Goal: Task Accomplishment & Management: Use online tool/utility

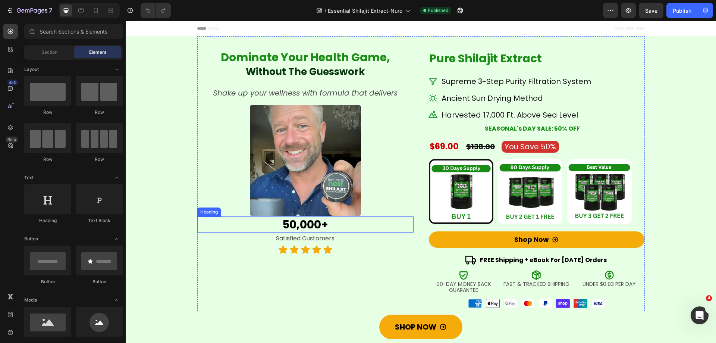
radio input "false"
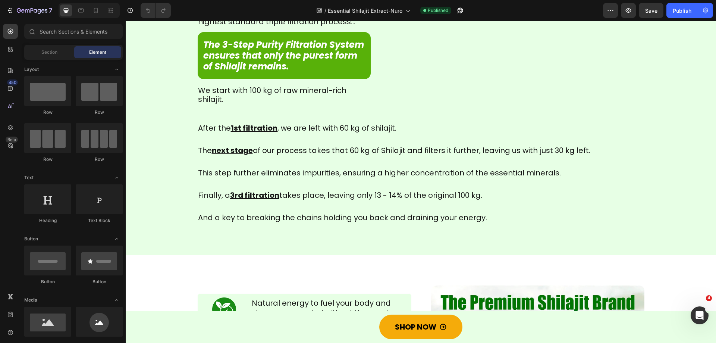
scroll to position [485, 0]
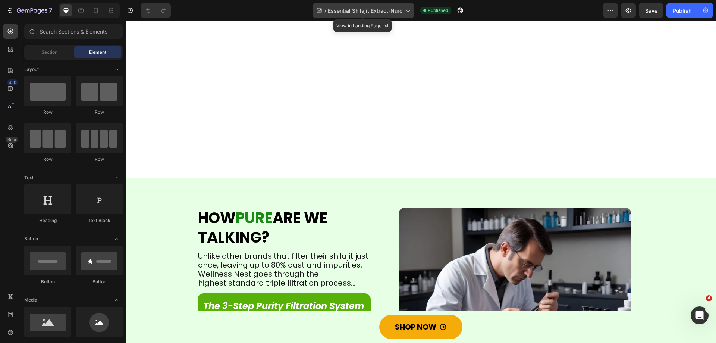
click at [388, 12] on span "Essential Shilajit Extract-Nuro" at bounding box center [365, 11] width 75 height 8
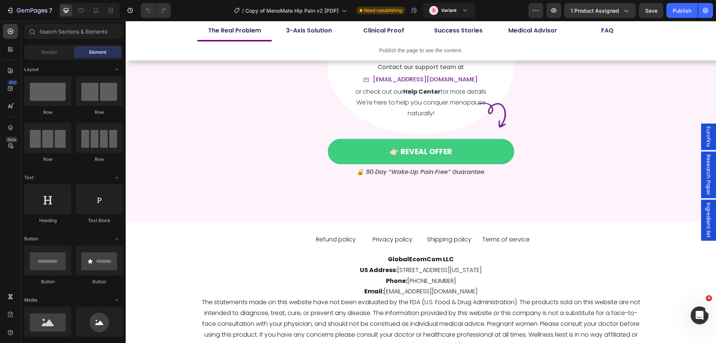
scroll to position [5706, 0]
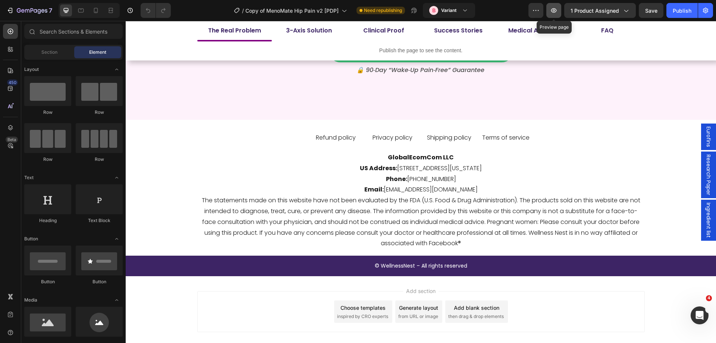
click at [550, 12] on button "button" at bounding box center [554, 10] width 15 height 15
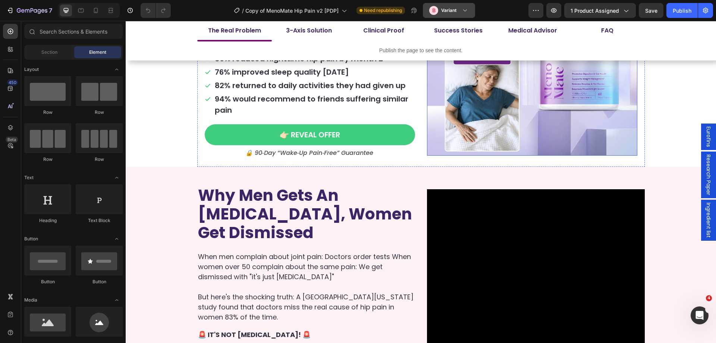
scroll to position [0, 0]
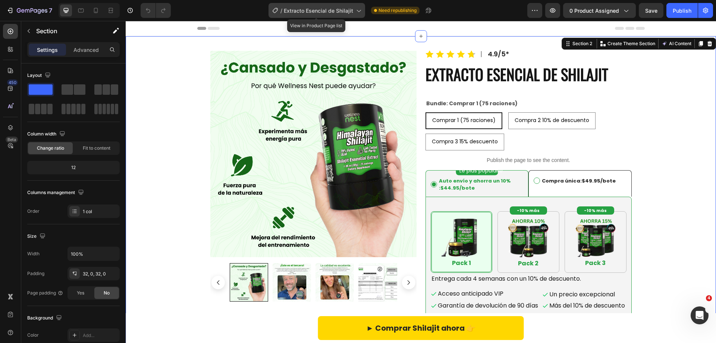
click at [357, 12] on icon at bounding box center [358, 10] width 7 height 7
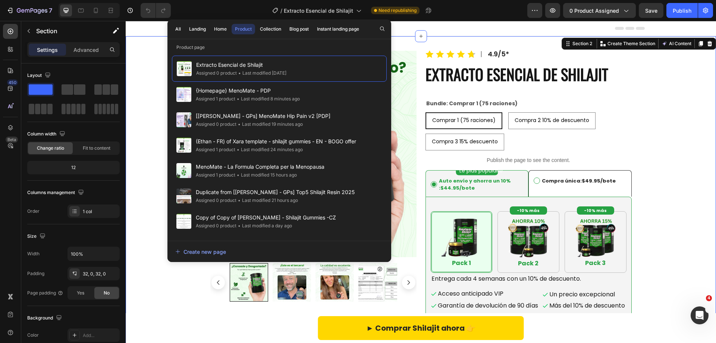
click at [474, 11] on div "/ Extracto Esencial de Shilajit Need republishing" at bounding box center [352, 10] width 351 height 15
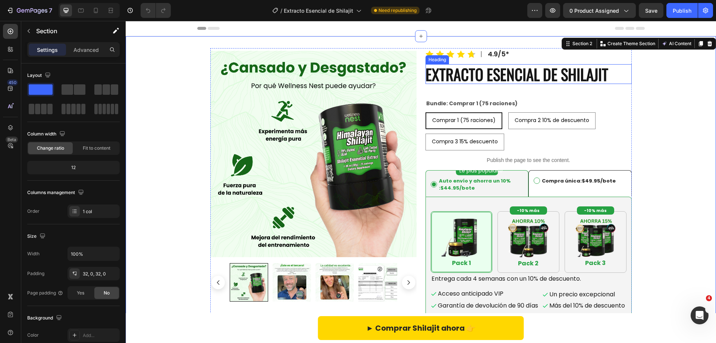
click at [429, 75] on h2 "extracto esencial de shilajit" at bounding box center [529, 74] width 206 height 20
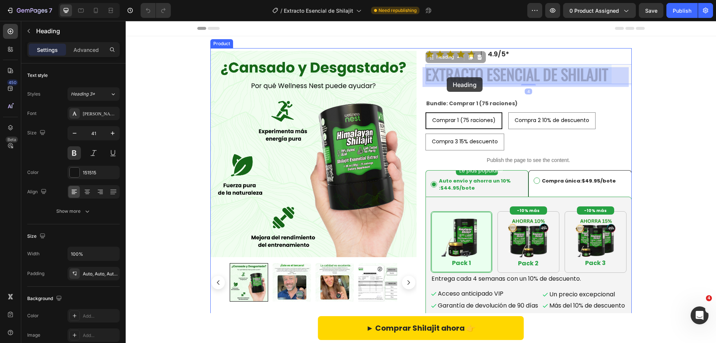
drag, startPoint x: 609, startPoint y: 77, endPoint x: 447, endPoint y: 77, distance: 161.6
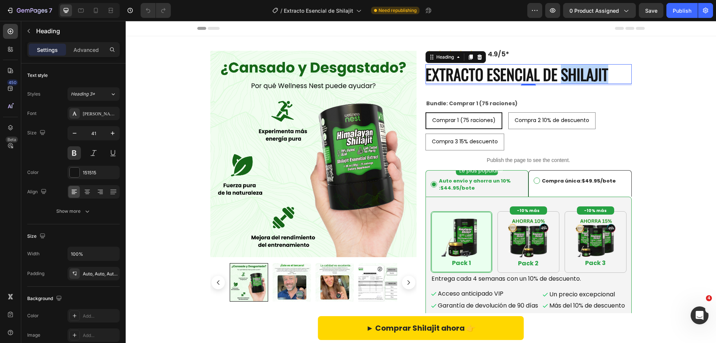
click at [588, 75] on p "extracto esencial de shilajit" at bounding box center [529, 74] width 206 height 20
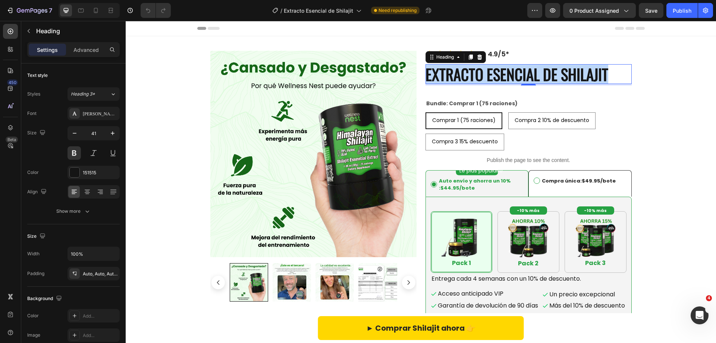
click at [588, 75] on p "extracto esencial de shilajit" at bounding box center [529, 74] width 206 height 20
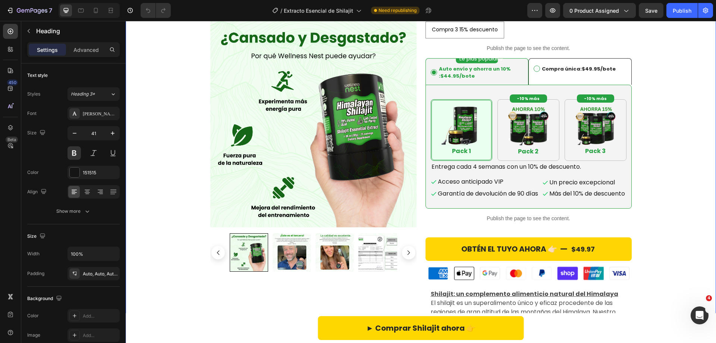
click at [670, 168] on div "Icon Icon Icon Icon Icon Icon List Title Line 4.9/5* Text Block Row extracto es…" at bounding box center [421, 260] width 591 height 648
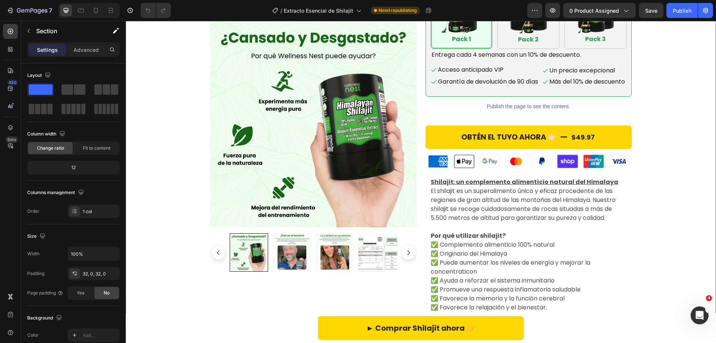
scroll to position [149, 0]
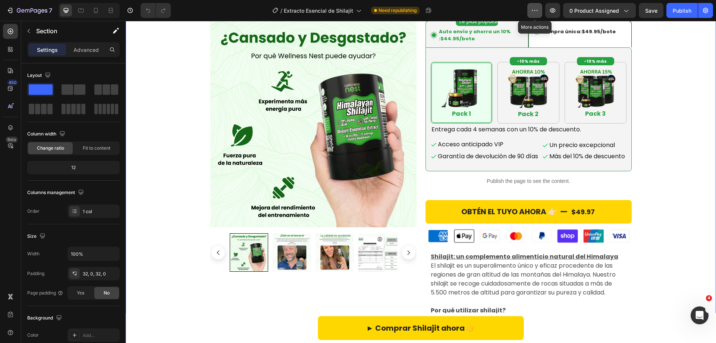
click at [538, 12] on icon "button" at bounding box center [534, 10] width 7 height 7
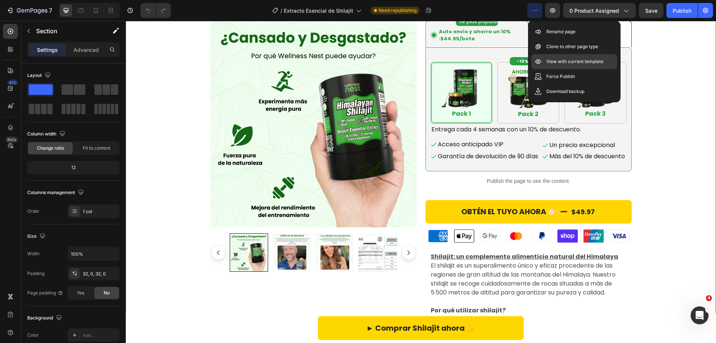
click div "View with current template"
click div "Icon Icon Icon Icon Icon Icon List Title Line 4.9/5* Text Block Row extracto es…"
click button "OBTÉN EL TUYO AHORA 👉🏻 $49.97"
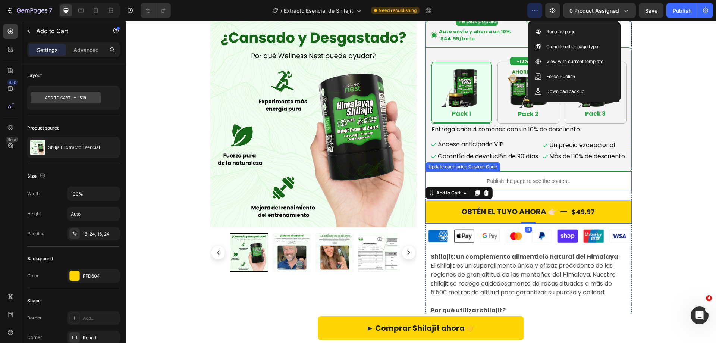
click p "Publish the page to see the content."
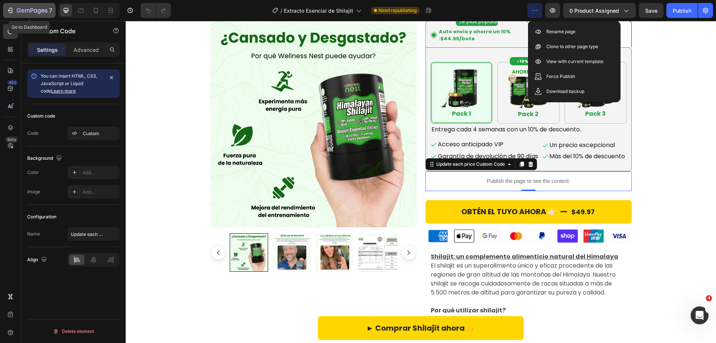
click icon "button"
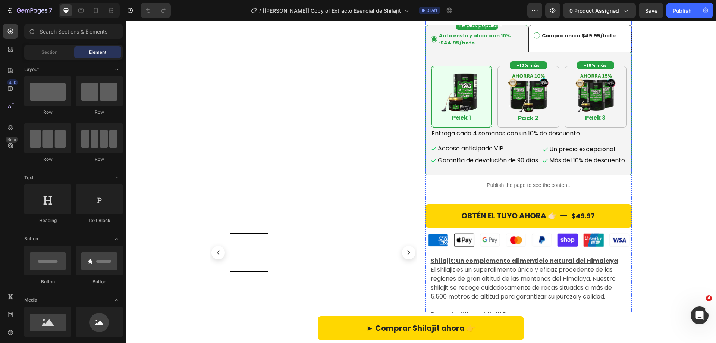
scroll to position [149, 0]
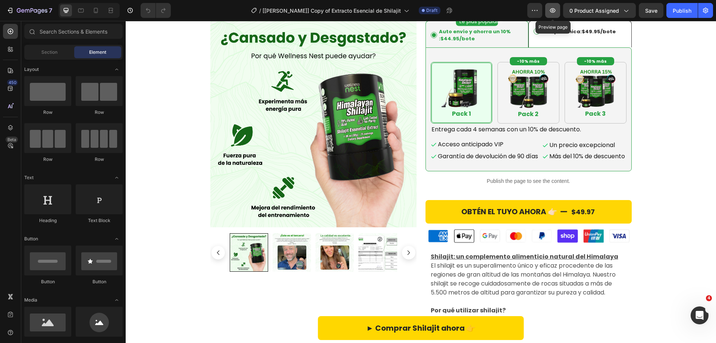
click at [557, 9] on icon "button" at bounding box center [552, 10] width 7 height 7
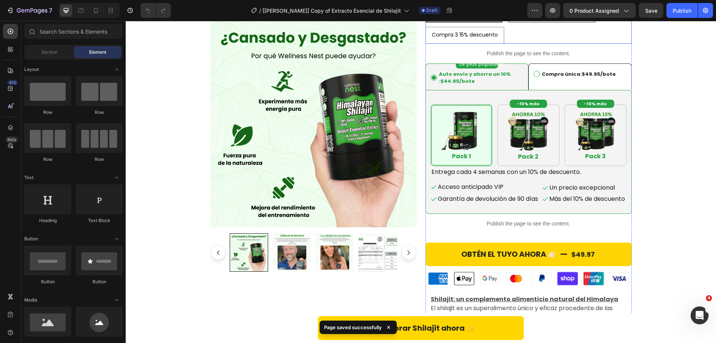
scroll to position [0, 0]
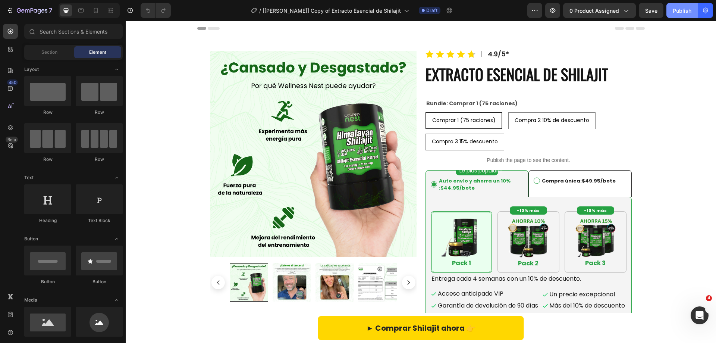
click at [687, 13] on div "Publish" at bounding box center [682, 11] width 19 height 8
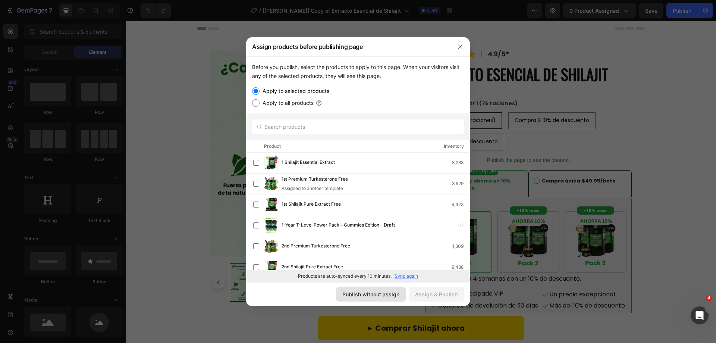
click at [374, 294] on div "Publish without assign" at bounding box center [371, 294] width 57 height 8
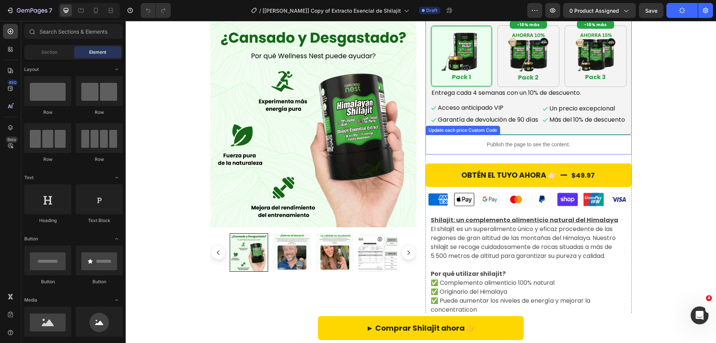
scroll to position [224, 0]
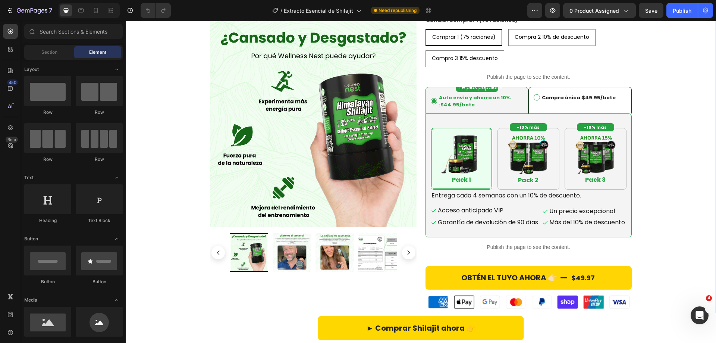
scroll to position [75, 0]
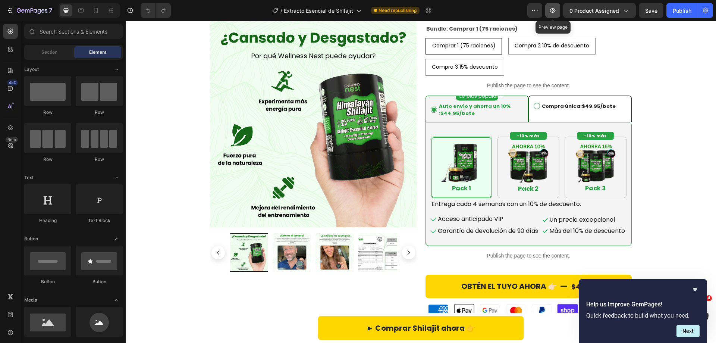
click at [550, 12] on button "button" at bounding box center [552, 10] width 15 height 15
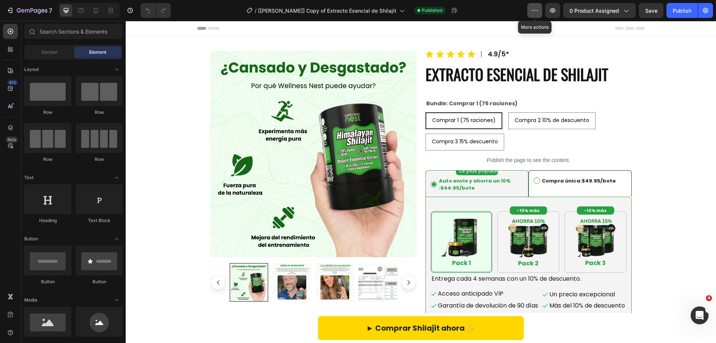
click at [535, 15] on button "button" at bounding box center [535, 10] width 15 height 15
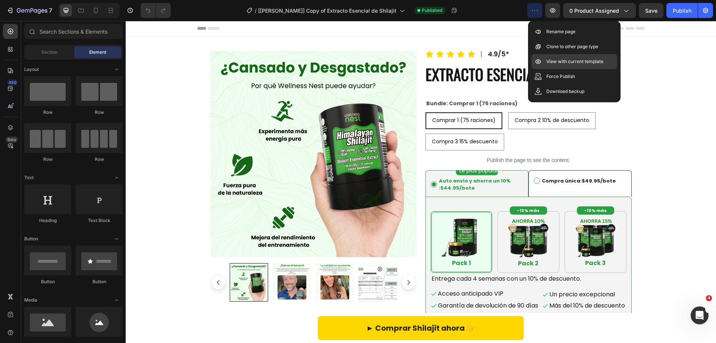
click at [566, 60] on p "View with current template" at bounding box center [575, 61] width 57 height 7
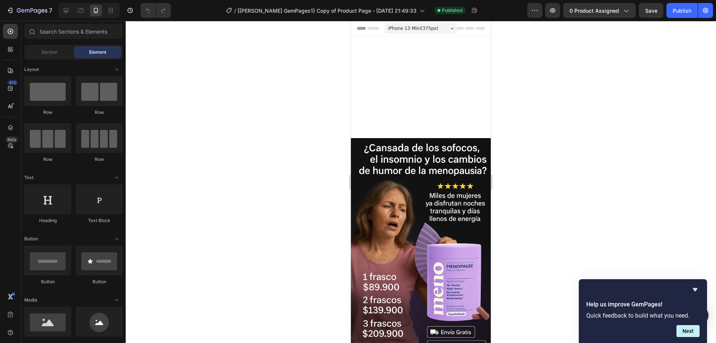
scroll to position [224, 0]
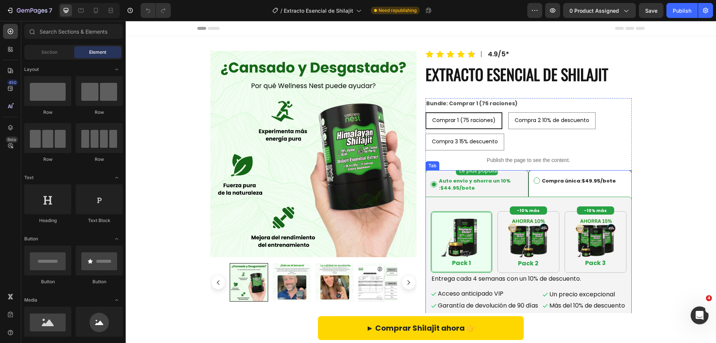
click at [508, 187] on p "Auto envío y ahorra un 10% : $44.95 /bote" at bounding box center [477, 184] width 93 height 15
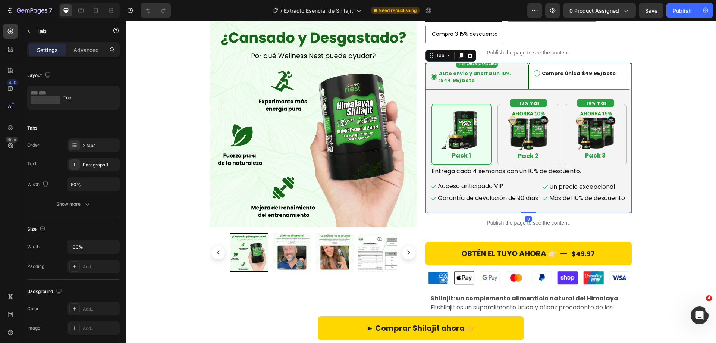
scroll to position [112, 0]
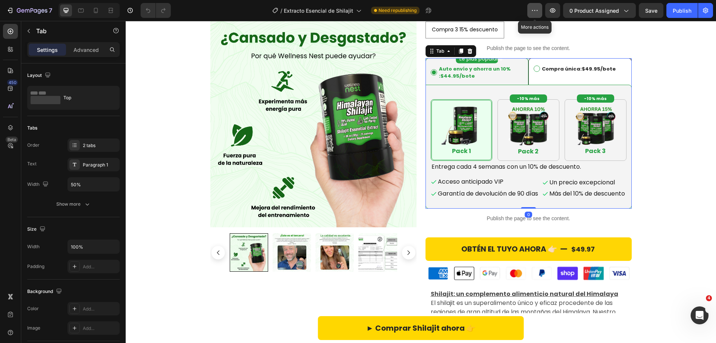
click at [532, 11] on icon "button" at bounding box center [534, 10] width 7 height 7
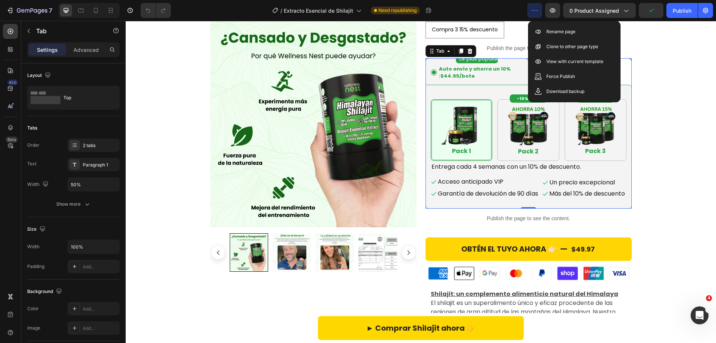
click at [481, 6] on div "/ Extracto Esencial de Shilajit Need republishing" at bounding box center [352, 10] width 351 height 15
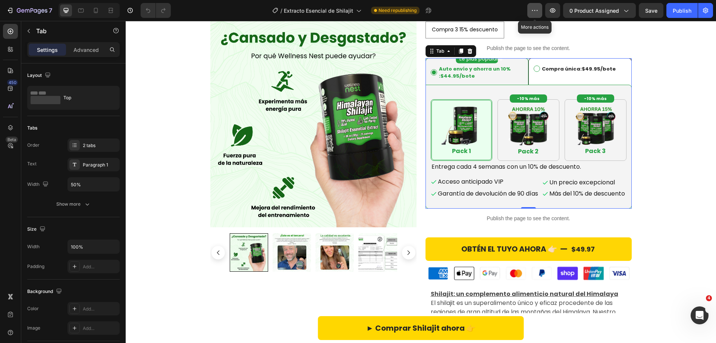
click at [538, 13] on icon "button" at bounding box center [534, 10] width 7 height 7
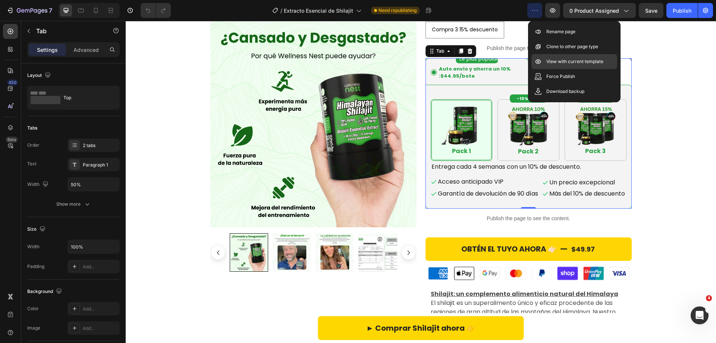
click at [551, 61] on p "View with current template" at bounding box center [575, 61] width 57 height 7
click at [678, 141] on div "Icon Icon Icon Icon Icon Icon List Title Line 4.9/5* Text Block Row extracto es…" at bounding box center [421, 260] width 591 height 648
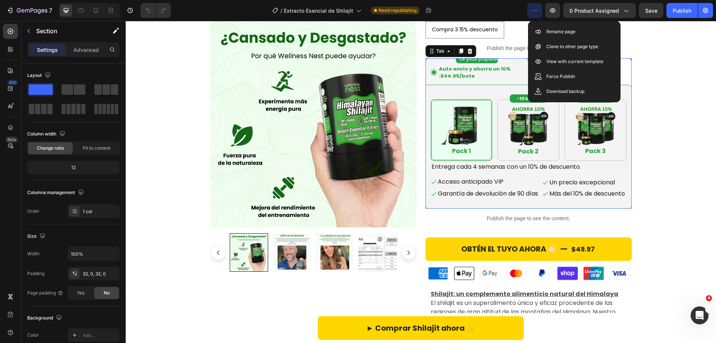
click at [434, 60] on li "Auto envío y ahorra un 10% : $44.95 /bote" at bounding box center [477, 71] width 103 height 26
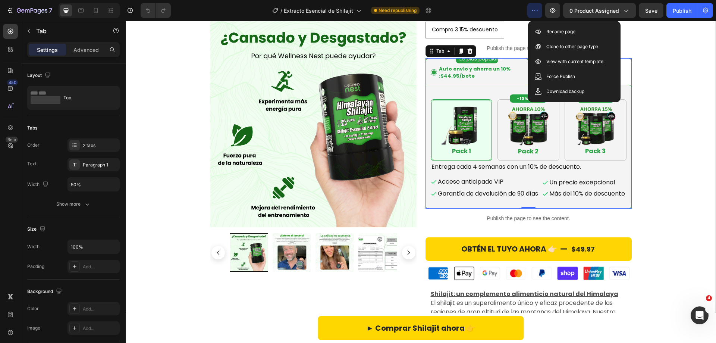
click at [695, 117] on div "Icon Icon Icon Icon Icon Icon List Title Line 4.9/5* Text Block Row extracto es…" at bounding box center [421, 260] width 591 height 648
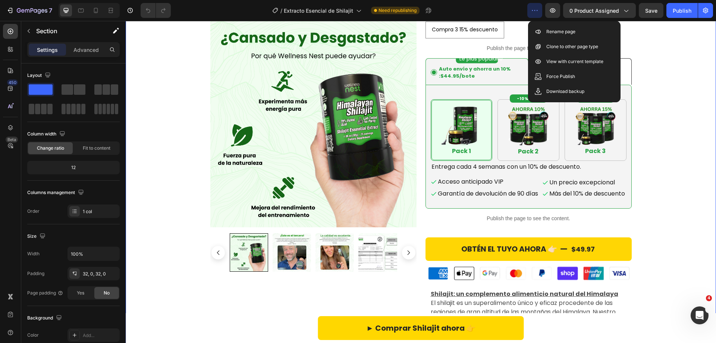
click at [672, 76] on div "Icon Icon Icon Icon Icon Icon List Title Line 4.9/5* Text Block Row extracto es…" at bounding box center [421, 260] width 591 height 648
click at [659, 93] on div "Icon Icon Icon Icon Icon Icon List Title Line 4.9/5* Text Block Row extracto es…" at bounding box center [421, 260] width 591 height 648
click at [550, 7] on icon "button" at bounding box center [552, 10] width 7 height 7
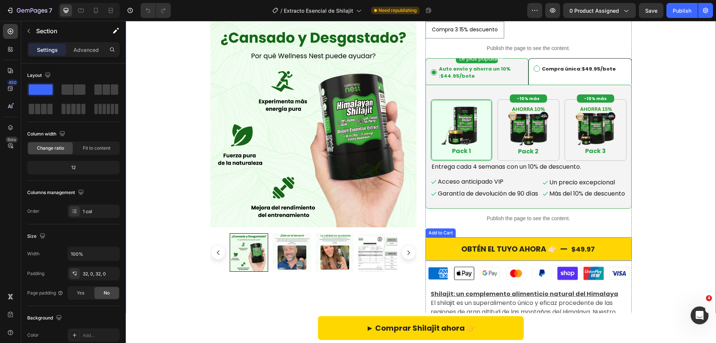
click at [442, 257] on button "OBTÉN EL TUYO AHORA 👉🏻 $49.97" at bounding box center [529, 249] width 206 height 24
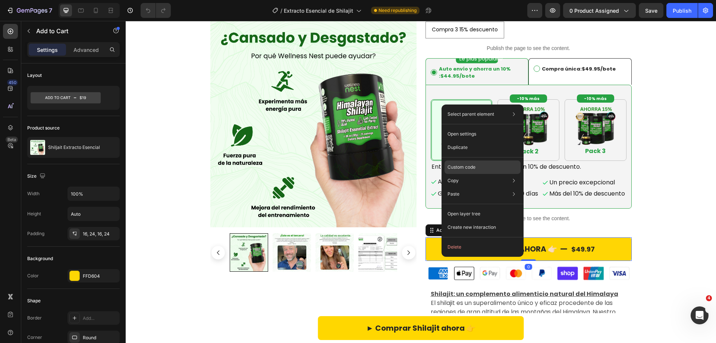
click at [468, 168] on p "Custom code" at bounding box center [462, 167] width 28 height 7
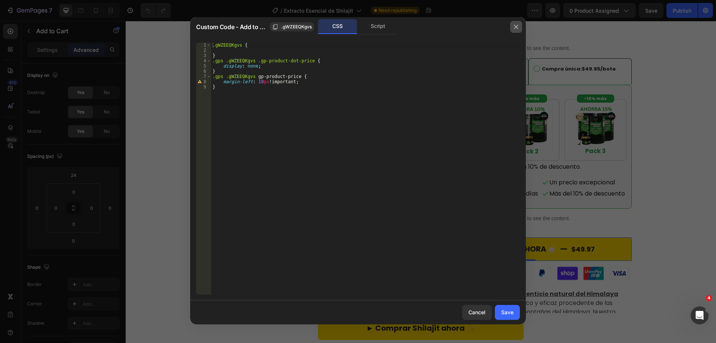
click at [513, 28] on icon "button" at bounding box center [516, 27] width 6 height 6
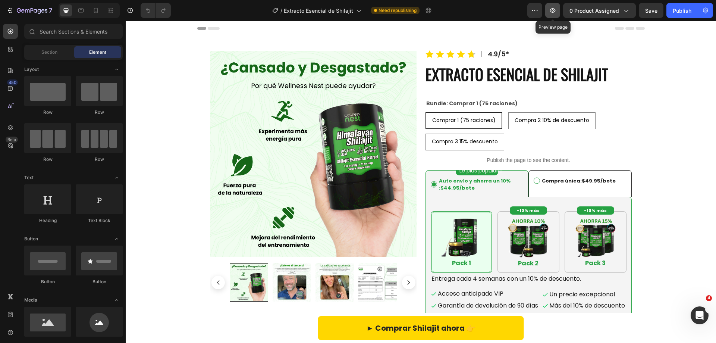
click at [556, 15] on button "button" at bounding box center [552, 10] width 15 height 15
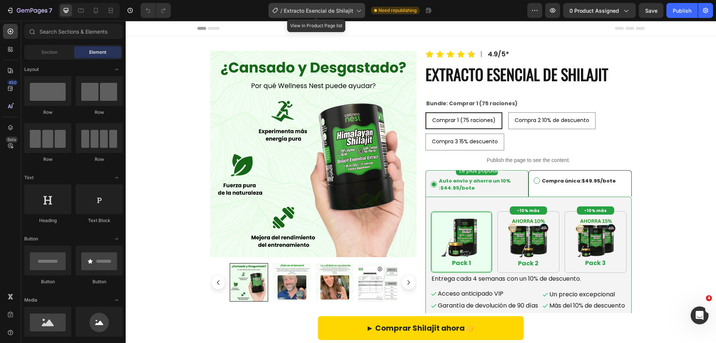
click at [304, 12] on span "Extracto Esencial de Shilajit" at bounding box center [318, 11] width 69 height 8
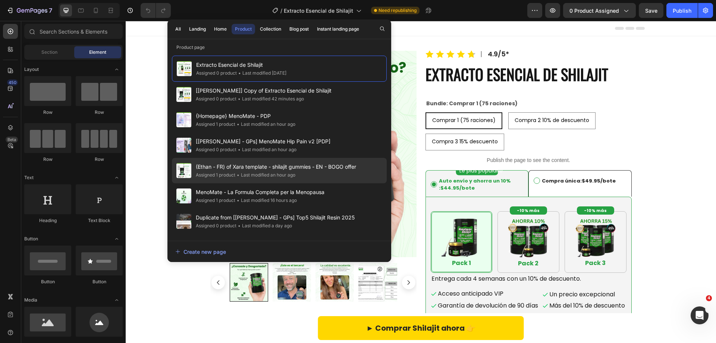
click at [236, 166] on span "(Ethan - FR) of Xara template - shilajit gummies - EN - BOGO offer" at bounding box center [276, 166] width 160 height 9
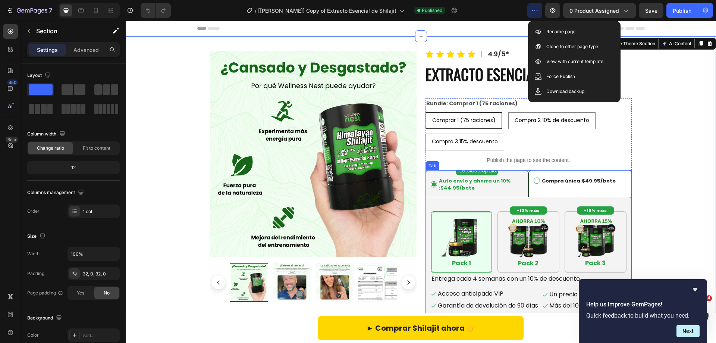
click at [506, 181] on p "Auto envío y ahorra un 10% : $44.95 /bote" at bounding box center [477, 184] width 93 height 15
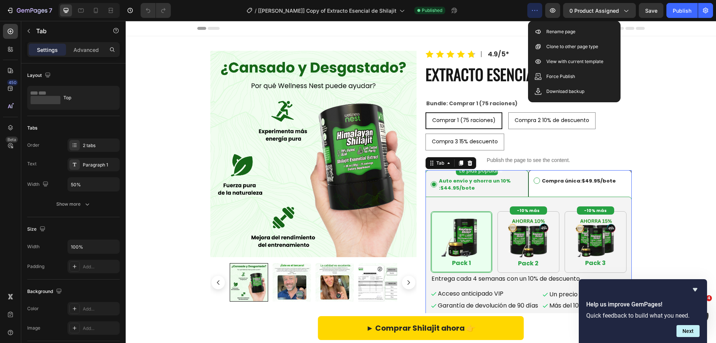
click at [566, 182] on p "Compra única: $49.95 /bote" at bounding box center [575, 180] width 82 height 7
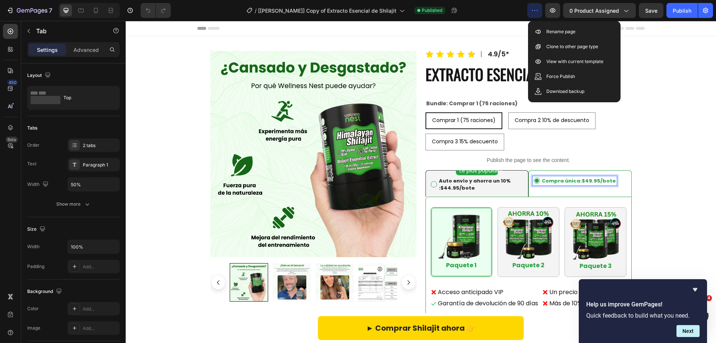
scroll to position [75, 0]
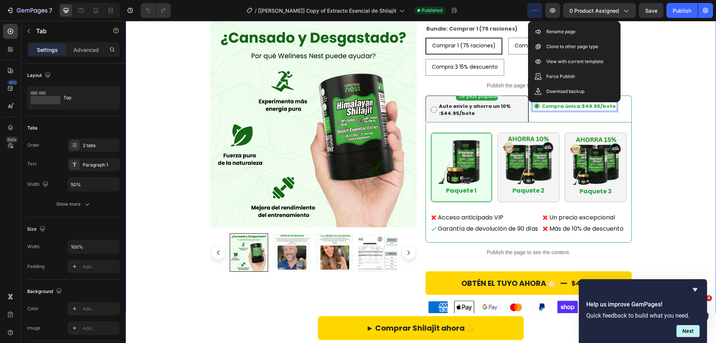
click at [683, 60] on div "Icon Icon Icon Icon Icon Icon List Title Line 4.9/5* Text Block Row extracto es…" at bounding box center [421, 296] width 591 height 645
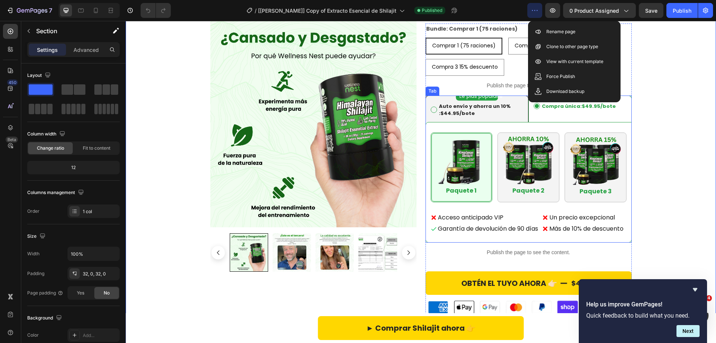
click at [476, 101] on div "Auto envío y ahorra un 10% : $44.95 /bote" at bounding box center [477, 109] width 95 height 17
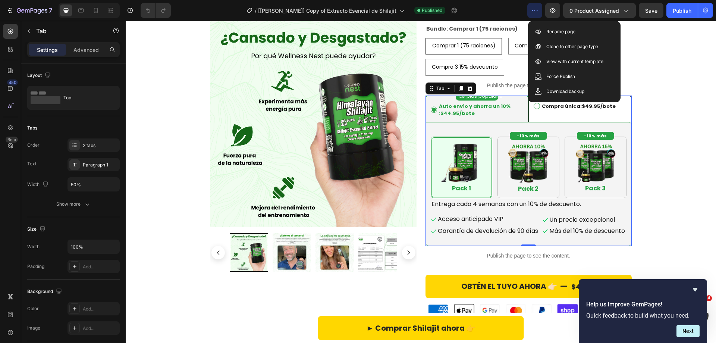
click at [476, 101] on div "Auto envío y ahorra un 10% : $44.95 /bote" at bounding box center [477, 109] width 95 height 17
click at [428, 97] on li "Auto envío y ahorra un 10% : $44.95 /bote" at bounding box center [477, 109] width 103 height 26
click at [429, 90] on icon at bounding box center [432, 88] width 6 height 6
click at [523, 100] on li "Auto envío y ahorra un 10% : $44.95 /bote" at bounding box center [477, 109] width 103 height 26
click at [622, 113] on li "Compra única: $49.95 /bote" at bounding box center [580, 109] width 103 height 26
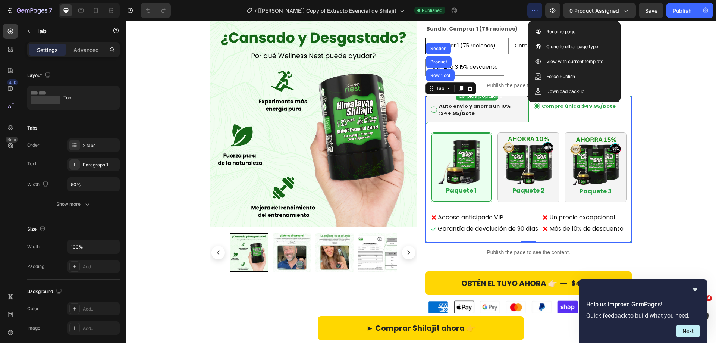
click at [491, 101] on div "Auto envío y ahorra un 10% : $44.95 /bote" at bounding box center [477, 109] width 95 height 17
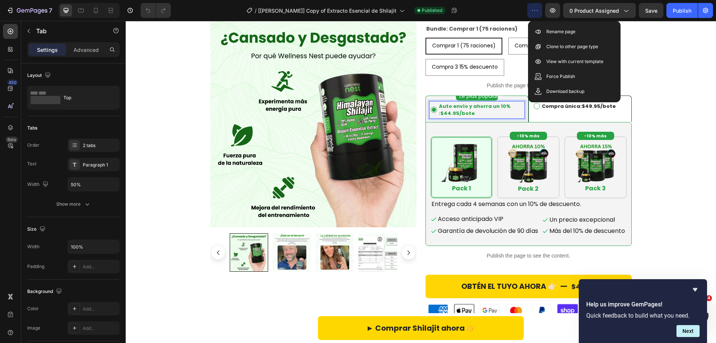
click at [489, 101] on div "Auto envío y ahorra un 10% : $44.95 /bote" at bounding box center [477, 109] width 95 height 17
click at [656, 44] on div "Icon Icon Icon Icon Icon Icon List Title Line 4.9/5* Text Block Row extracto es…" at bounding box center [421, 298] width 591 height 648
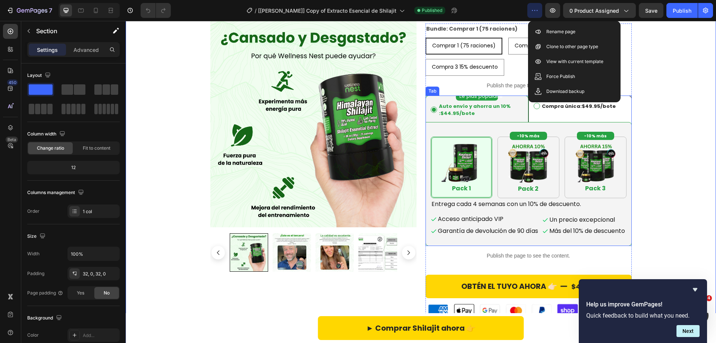
click at [499, 101] on div "Auto envío y ahorra un 10% : $44.95 /bote" at bounding box center [477, 109] width 95 height 17
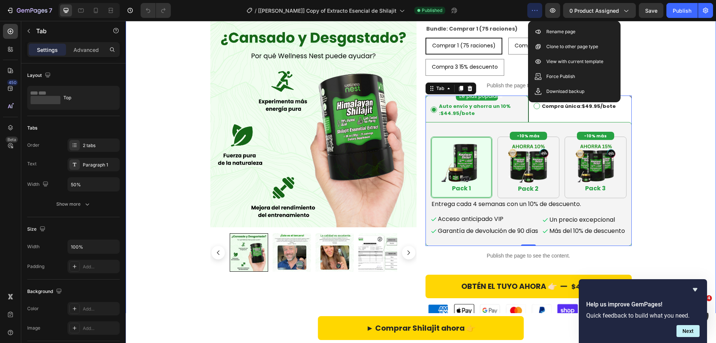
click at [678, 160] on div "Icon Icon Icon Icon Icon Icon List Title Line 4.9/5* Text Block Row extracto es…" at bounding box center [421, 298] width 591 height 648
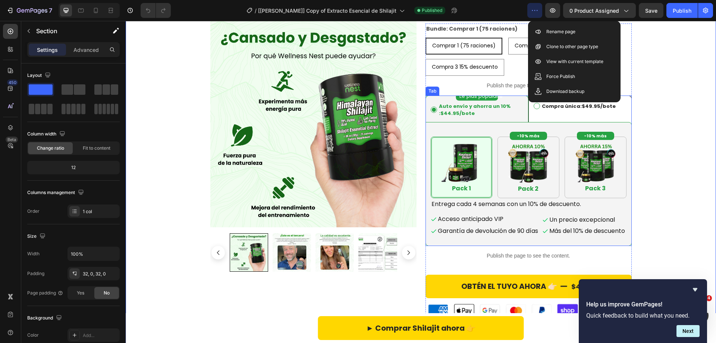
click at [515, 113] on p "Auto envío y ahorra un 10% : $44.95 /bote" at bounding box center [477, 110] width 93 height 15
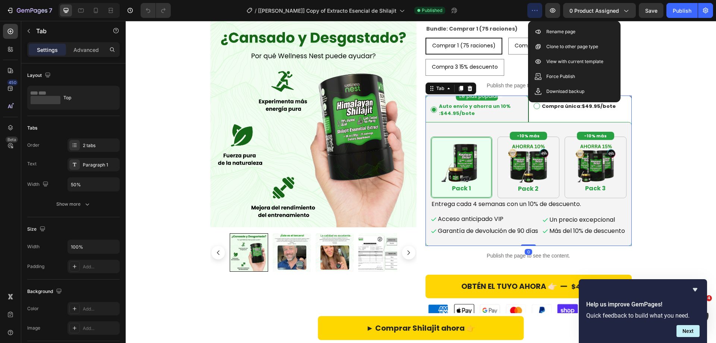
click at [516, 100] on li "Auto envío y ahorra un 10% : $44.95 /bote" at bounding box center [477, 109] width 103 height 26
click at [514, 100] on li "Auto envío y ahorra un 10% : $44.95 /bote" at bounding box center [477, 109] width 103 height 26
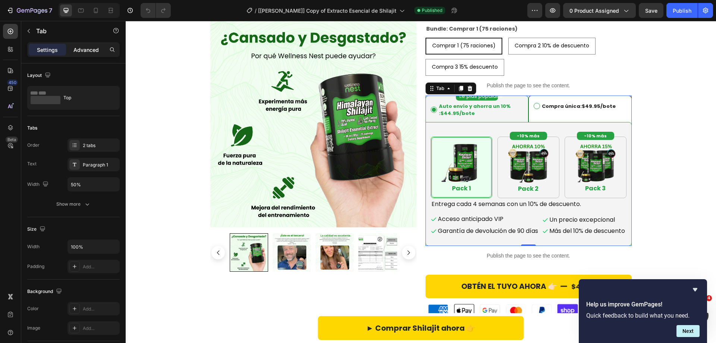
click at [83, 46] on p "Advanced" at bounding box center [86, 50] width 25 height 8
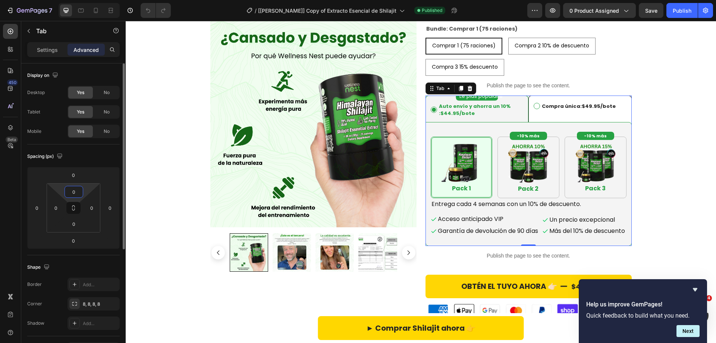
click at [72, 192] on input "0" at bounding box center [73, 191] width 15 height 11
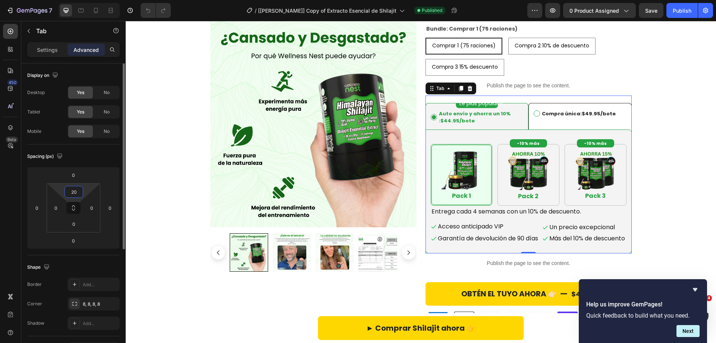
type input "0"
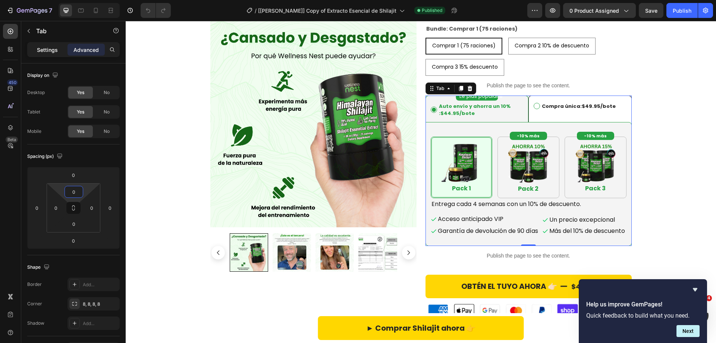
click at [56, 49] on p "Settings" at bounding box center [47, 50] width 21 height 8
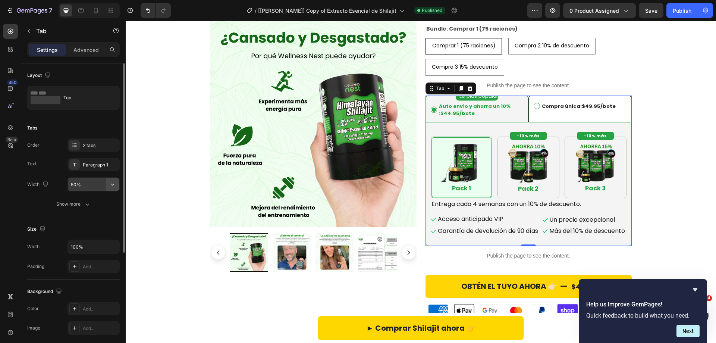
click at [113, 186] on icon "button" at bounding box center [112, 184] width 7 height 7
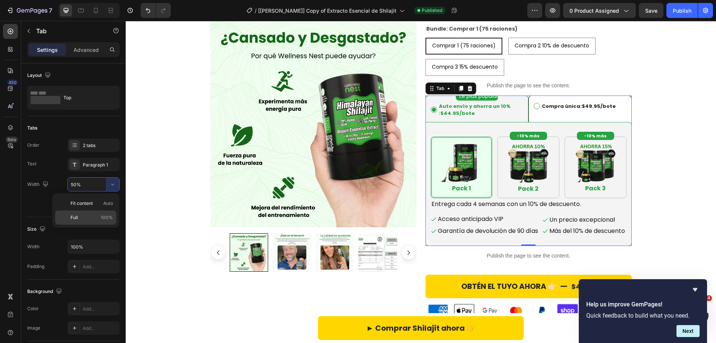
click at [110, 215] on span "100%" at bounding box center [107, 217] width 12 height 7
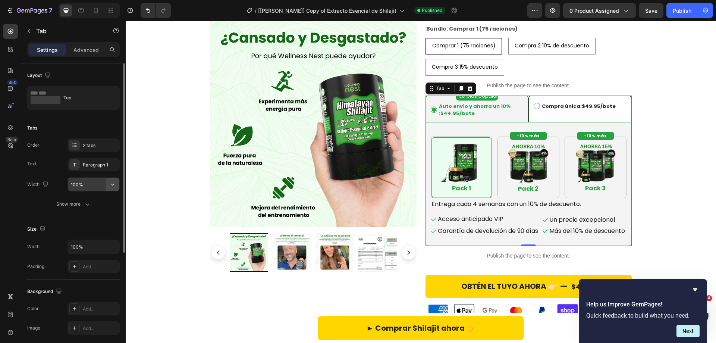
click at [110, 187] on icon "button" at bounding box center [112, 184] width 7 height 7
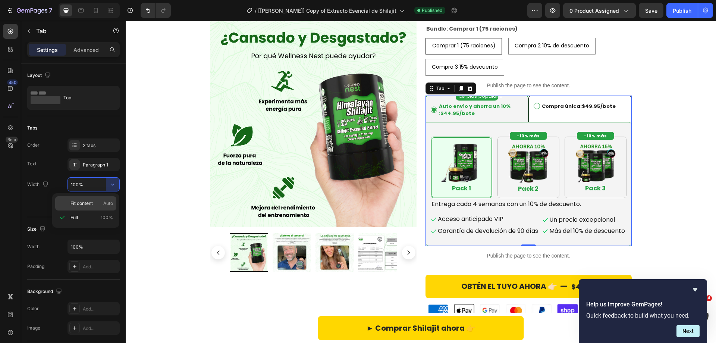
click at [107, 205] on span "Auto" at bounding box center [108, 203] width 10 height 7
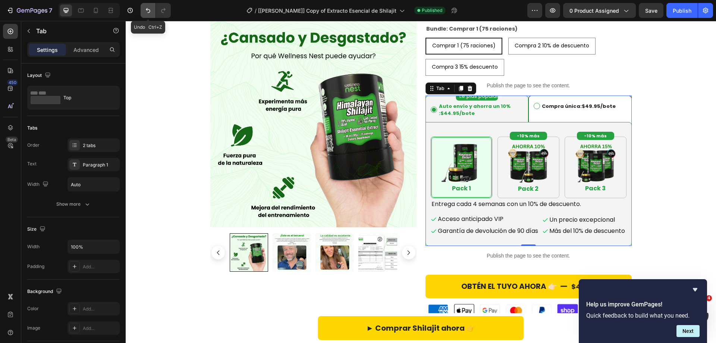
click at [145, 10] on icon "Undo/Redo" at bounding box center [147, 10] width 7 height 7
type input "50%"
click at [592, 113] on div "Compra única: $49.95 /bote" at bounding box center [575, 109] width 84 height 17
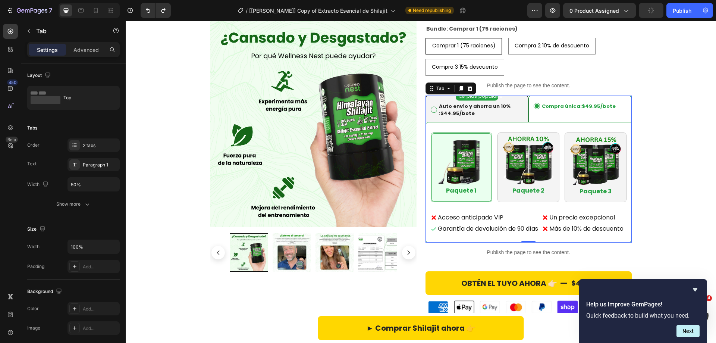
click at [516, 98] on li "Auto envío y ahorra un 10% : $44.95 /bote" at bounding box center [477, 109] width 103 height 26
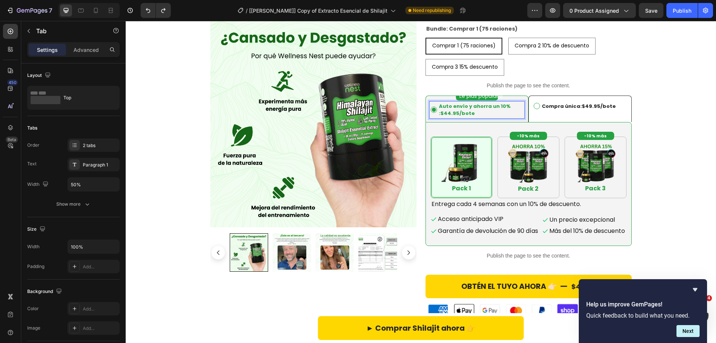
click at [433, 97] on li "Auto envío y ahorra un 10% : $44.95 /bote" at bounding box center [477, 109] width 103 height 26
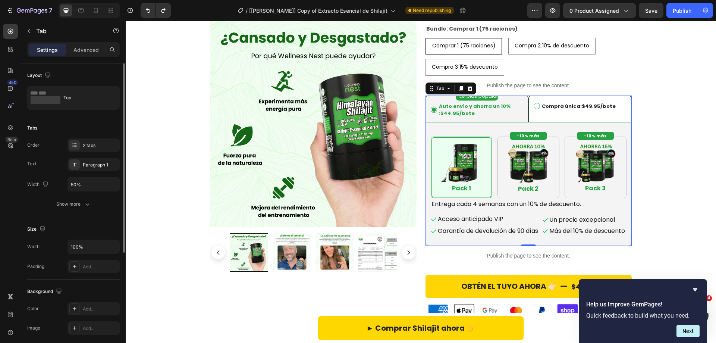
scroll to position [112, 0]
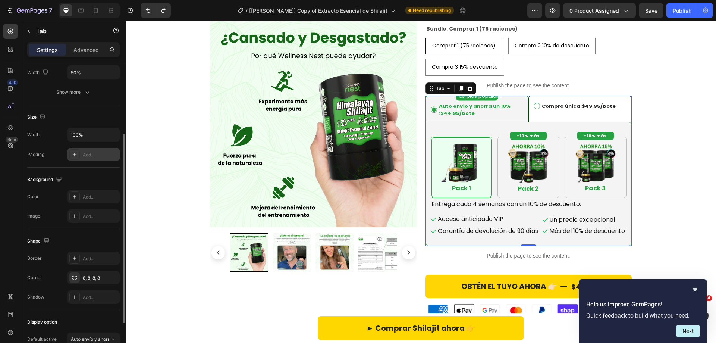
click at [88, 159] on div "Add..." at bounding box center [94, 154] width 52 height 13
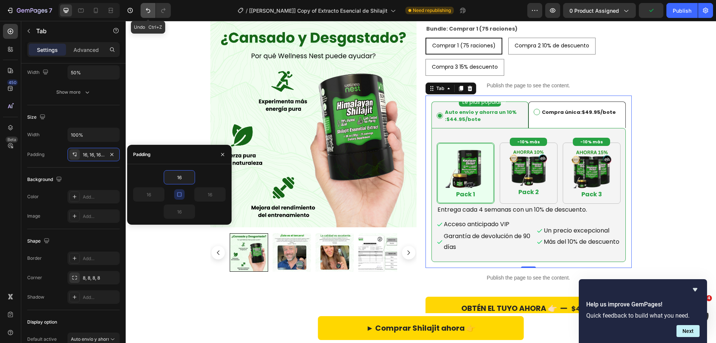
click at [145, 13] on icon "Undo/Redo" at bounding box center [147, 10] width 7 height 7
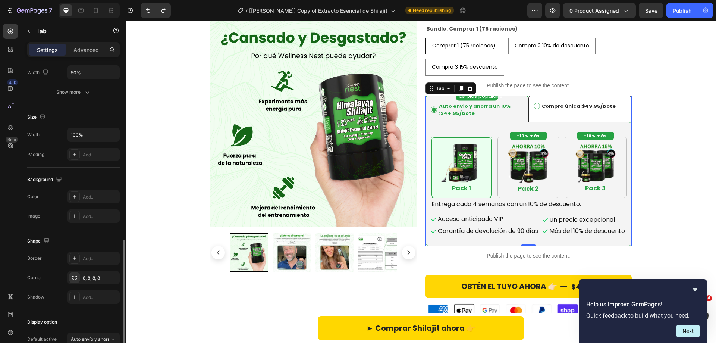
scroll to position [176, 0]
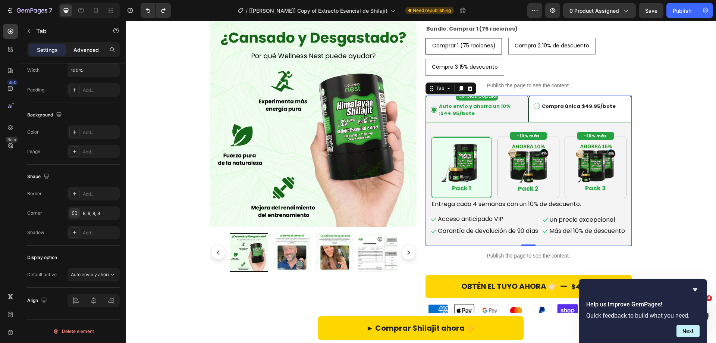
click at [94, 51] on p "Advanced" at bounding box center [86, 50] width 25 height 8
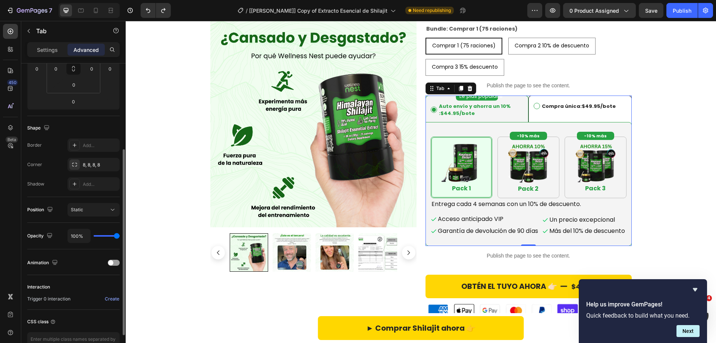
scroll to position [0, 0]
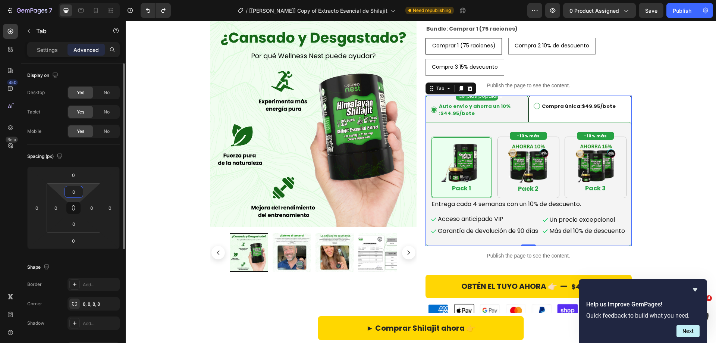
click at [78, 193] on input "0" at bounding box center [73, 191] width 15 height 11
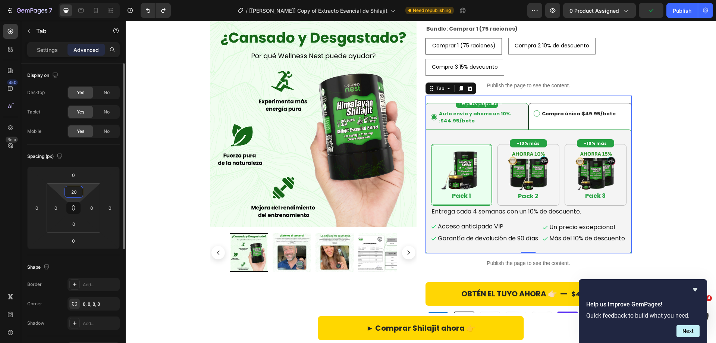
type input "0"
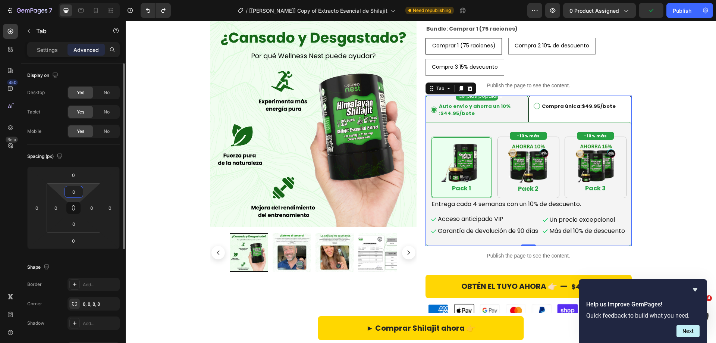
click at [81, 153] on div "Spacing (px)" at bounding box center [73, 156] width 93 height 12
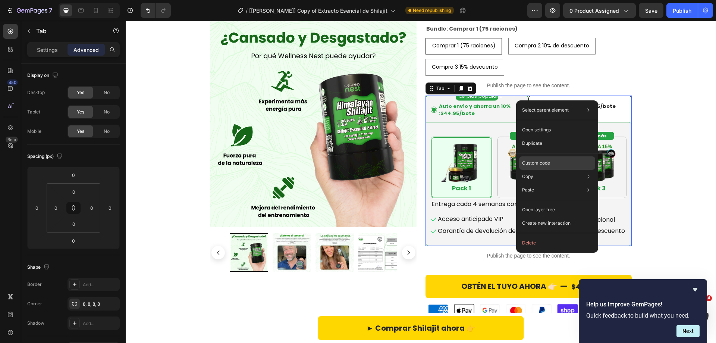
click at [532, 166] on p "Custom code" at bounding box center [536, 163] width 28 height 7
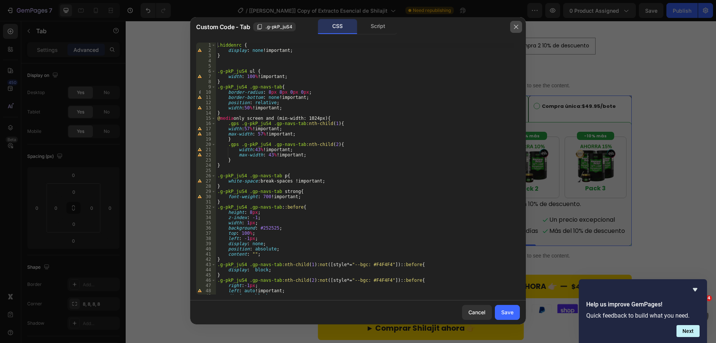
click at [515, 29] on icon "button" at bounding box center [516, 27] width 6 height 6
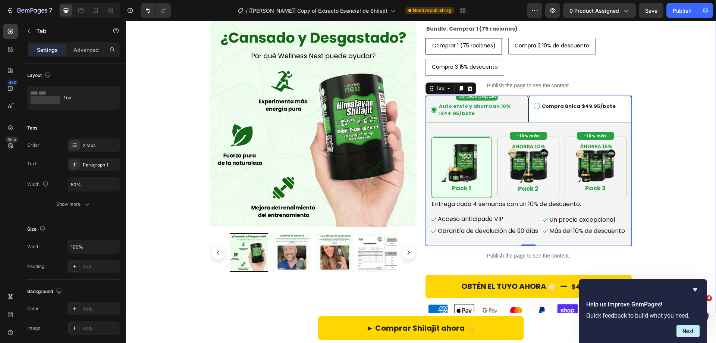
click at [685, 128] on div "Icon Icon Icon Icon Icon Icon List Title Line 4.9/5* Text Block Row extracto es…" at bounding box center [421, 298] width 591 height 648
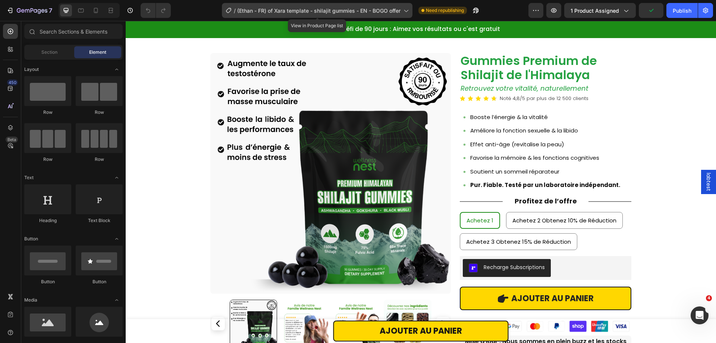
click at [309, 12] on span "(Ethan - FR) of Xara template - shilajit gummies - EN - BOGO offer" at bounding box center [318, 11] width 163 height 8
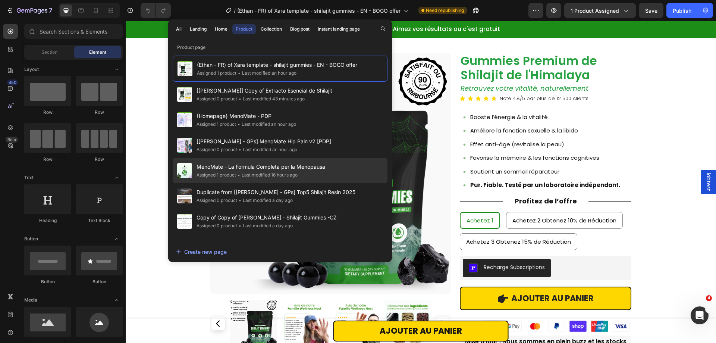
click at [256, 171] on span "MenoMate - La Formula Completa per la Menopausa" at bounding box center [261, 166] width 129 height 9
